Goal: Information Seeking & Learning: Check status

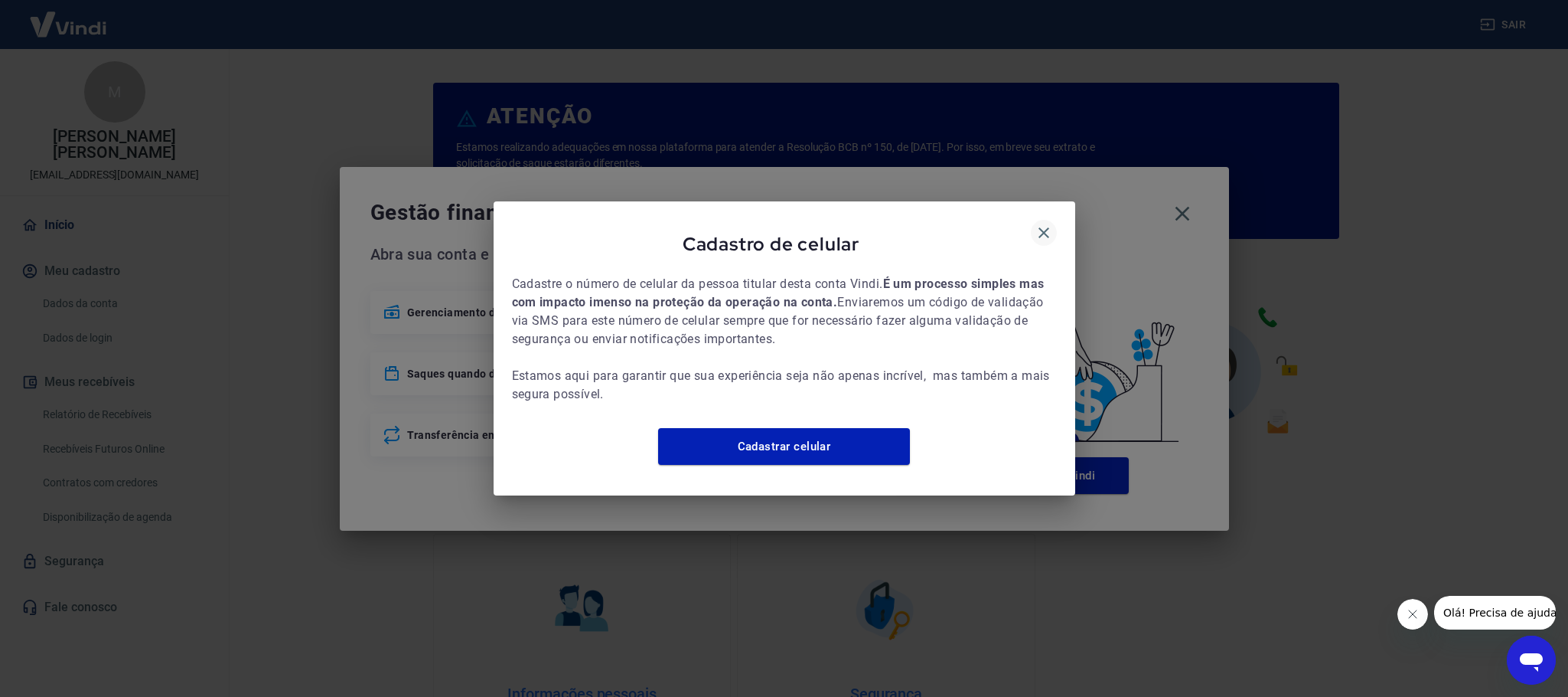
click at [1038, 223] on icon "button" at bounding box center [1044, 233] width 19 height 19
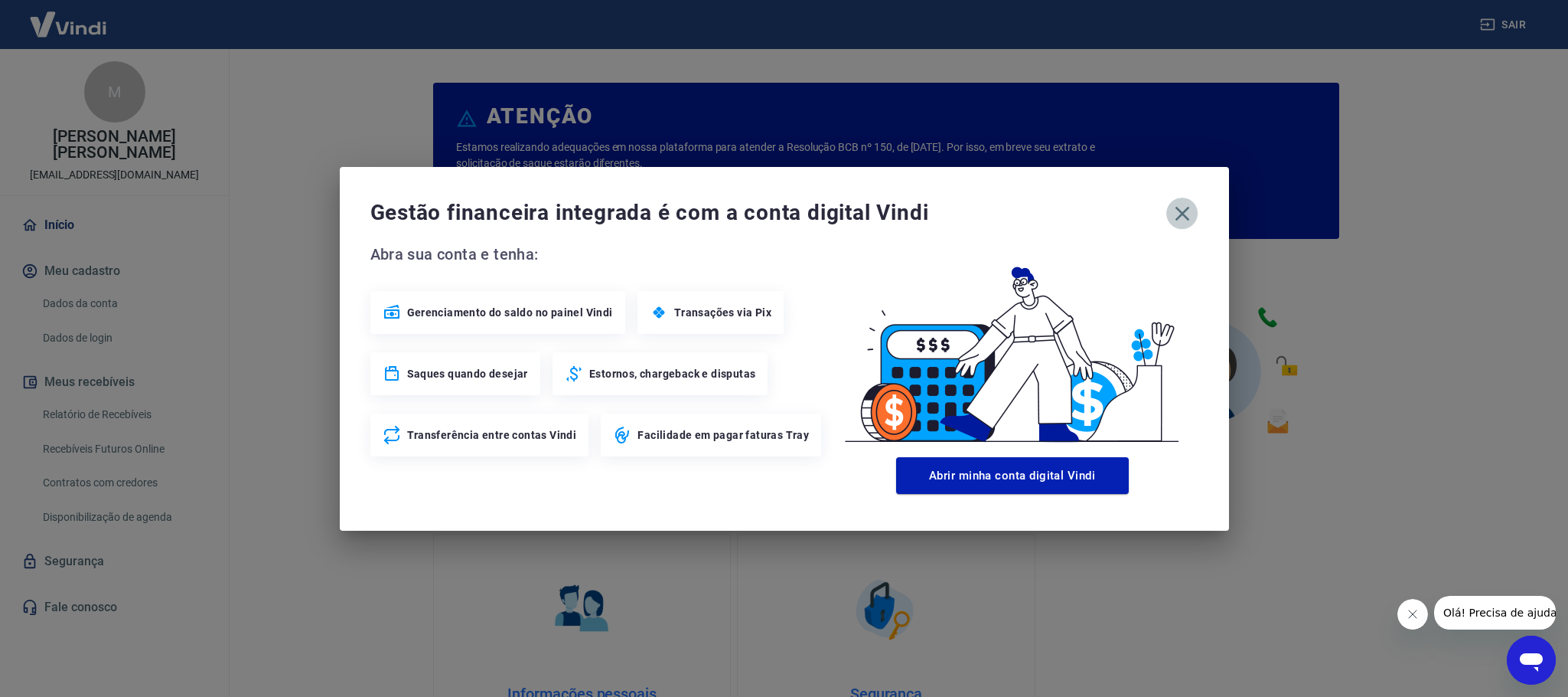
click at [1184, 205] on icon "button" at bounding box center [1182, 213] width 25 height 25
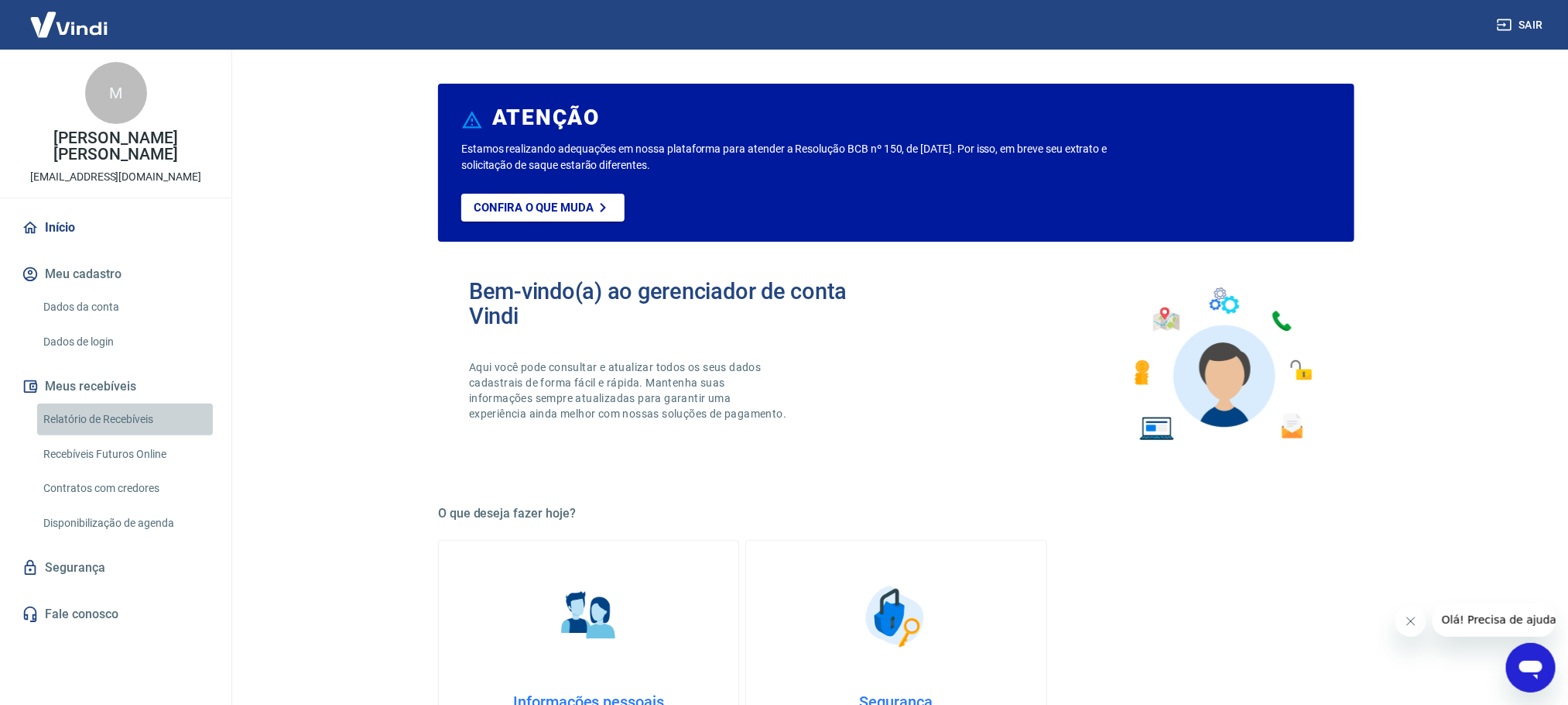
click at [130, 412] on link "Relatório de Recebíveis" at bounding box center [124, 419] width 176 height 32
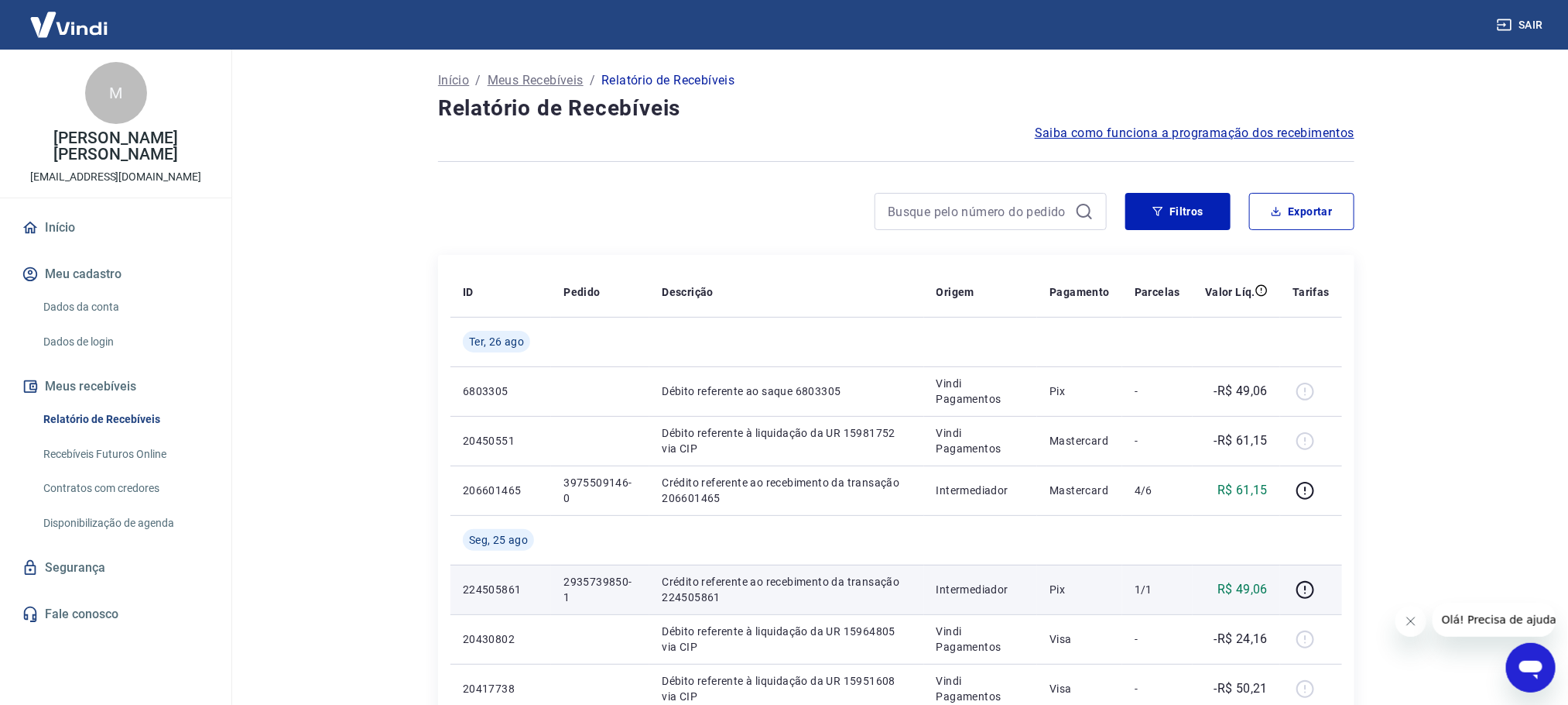
click at [590, 587] on p "2935739850-1" at bounding box center [601, 589] width 74 height 31
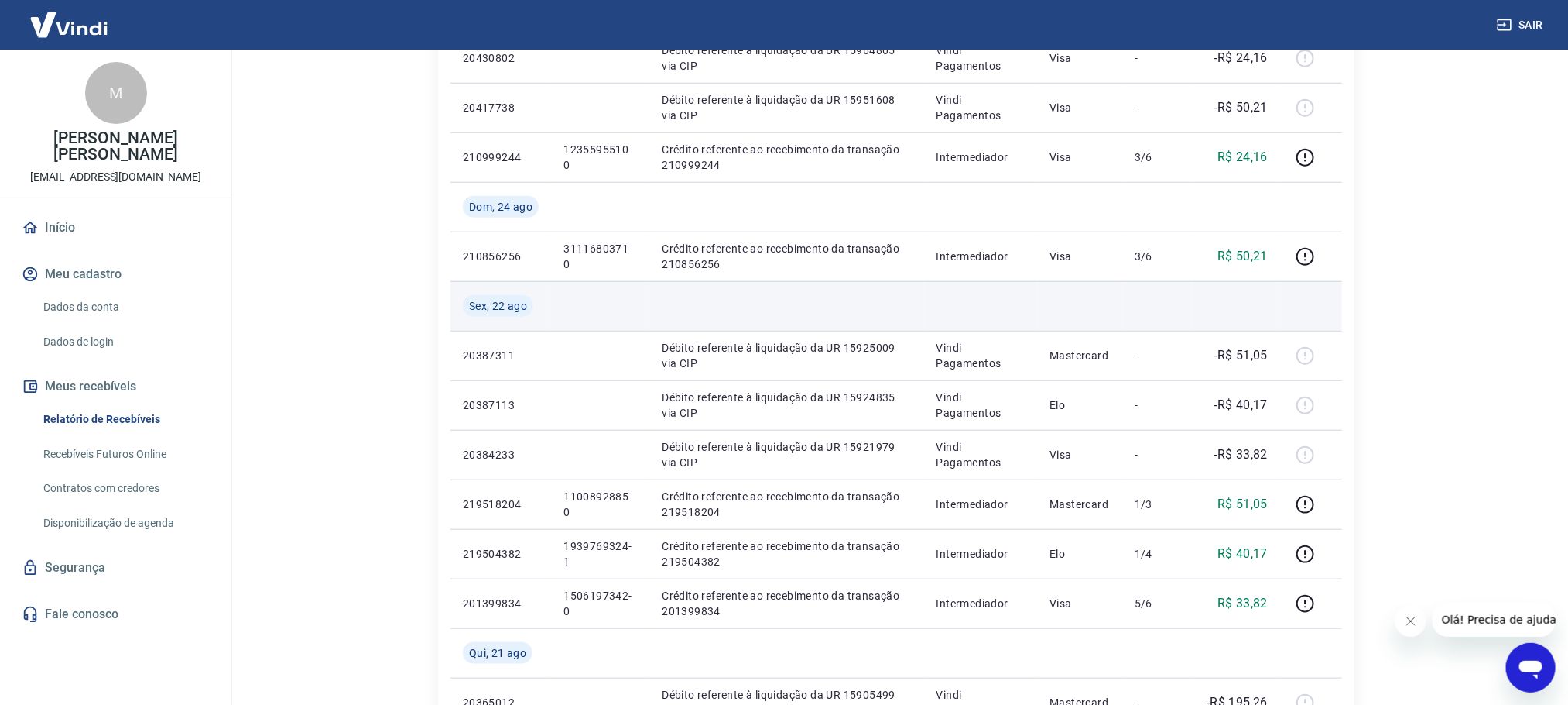
scroll to position [465, 0]
